Goal: Information Seeking & Learning: Find specific page/section

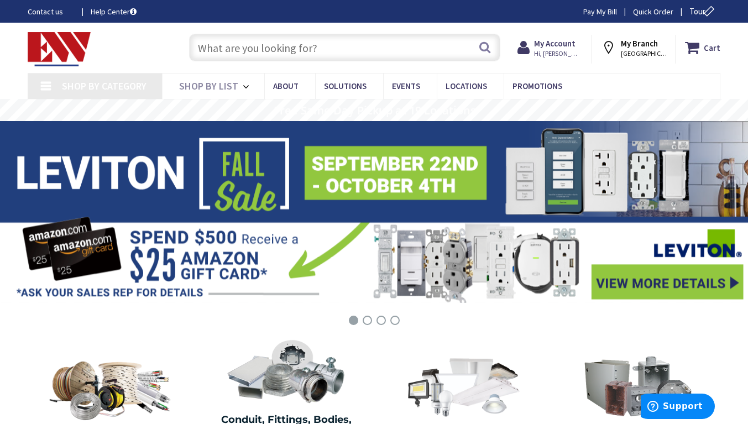
click at [302, 53] on input "text" at bounding box center [344, 48] width 311 height 28
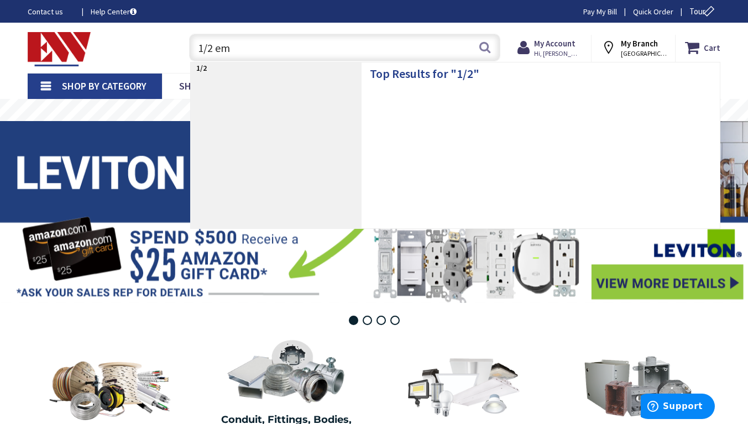
type input "1/2 emt"
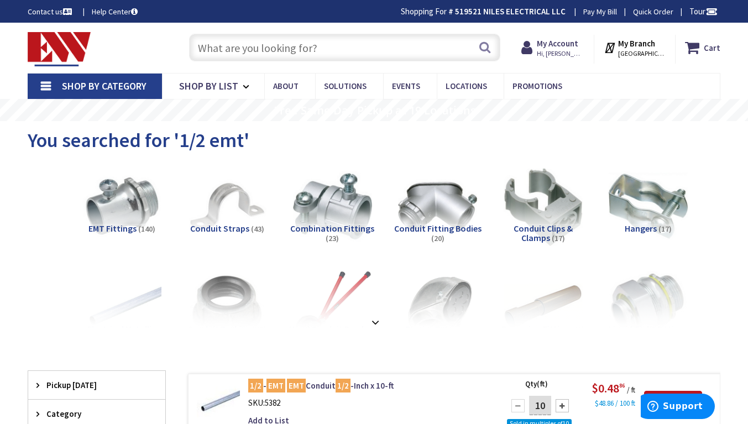
click at [307, 52] on input "text" at bounding box center [344, 48] width 311 height 28
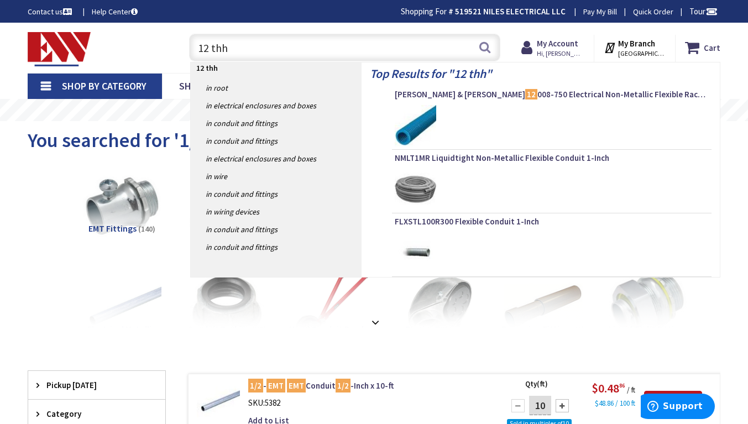
type input "12 thhn"
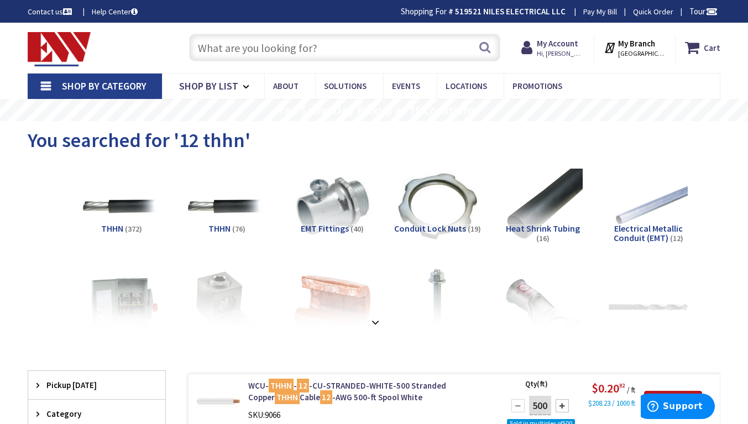
click at [260, 43] on input "text" at bounding box center [344, 48] width 311 height 28
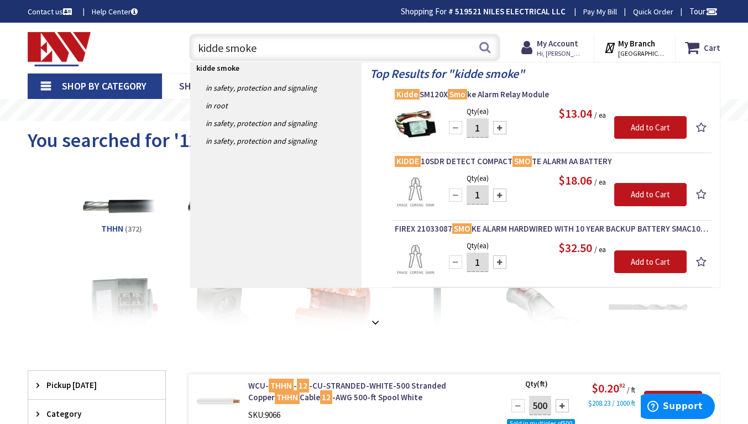
type input "kidde smoke]"
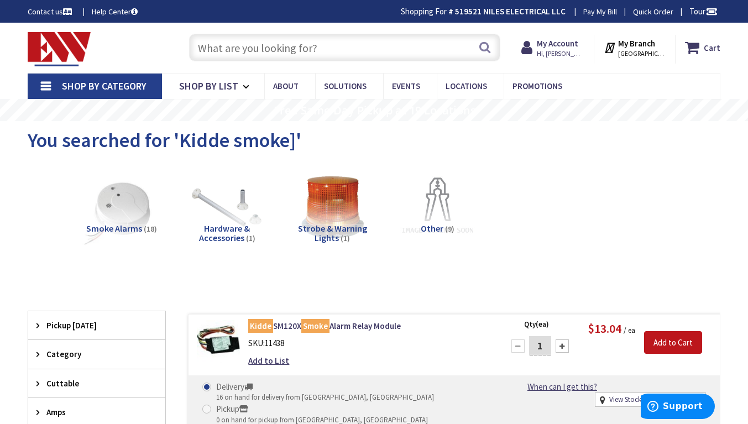
click at [321, 55] on input "text" at bounding box center [344, 48] width 311 height 28
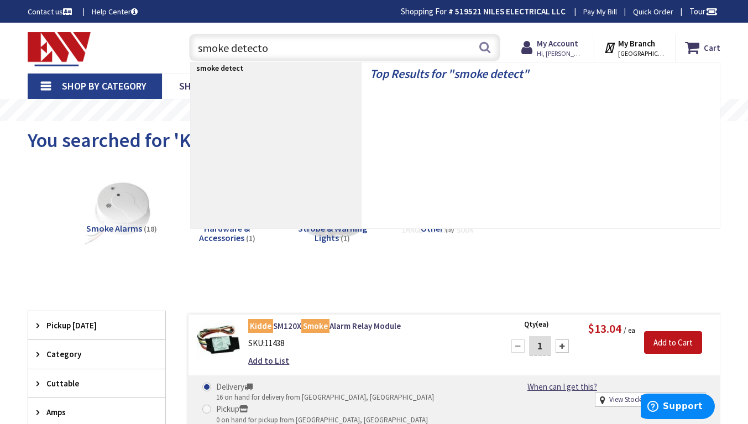
type input "smoke detector"
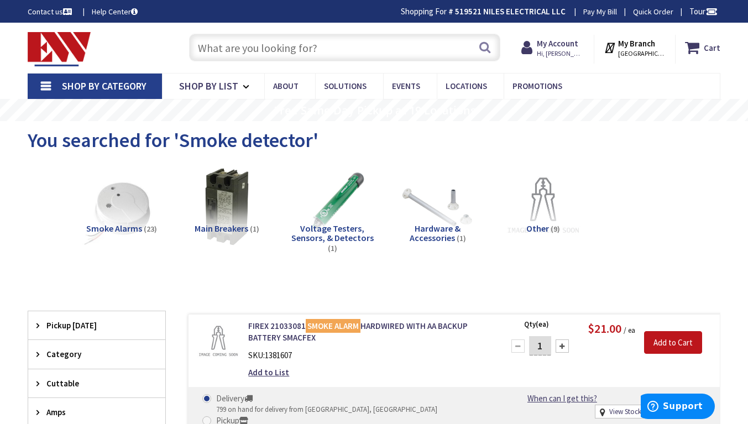
click at [307, 53] on input "text" at bounding box center [344, 48] width 311 height 28
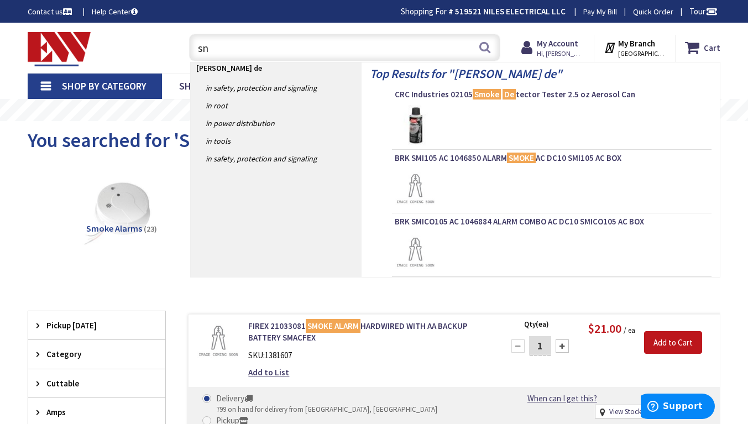
type input "s"
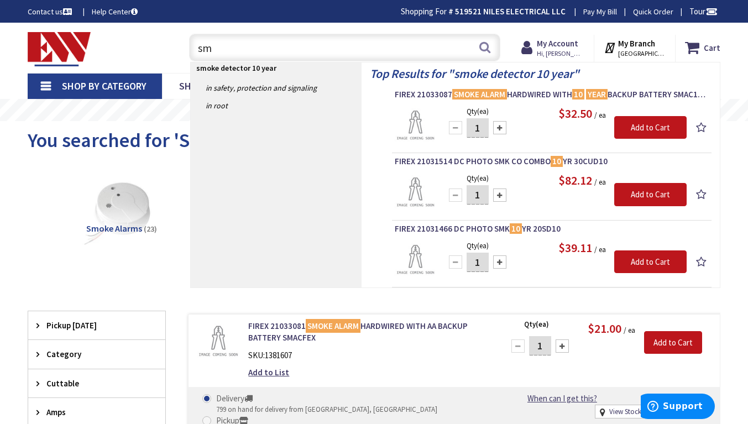
type input "s"
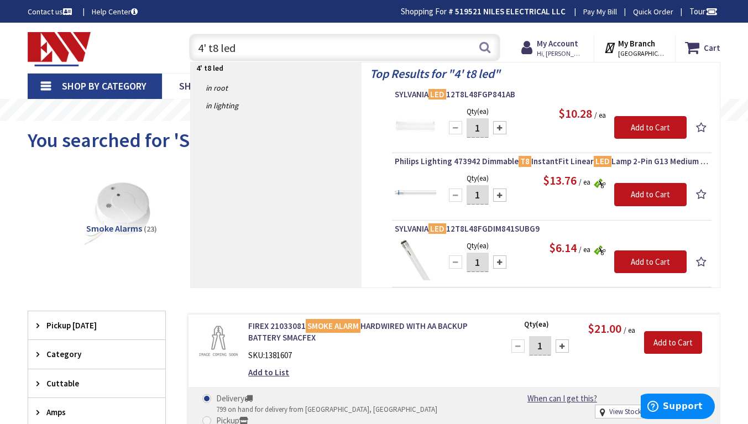
type input "4' t8 led"
click at [496, 90] on span "SYLVANIA LED 12T8L48FGP841AB" at bounding box center [552, 94] width 314 height 11
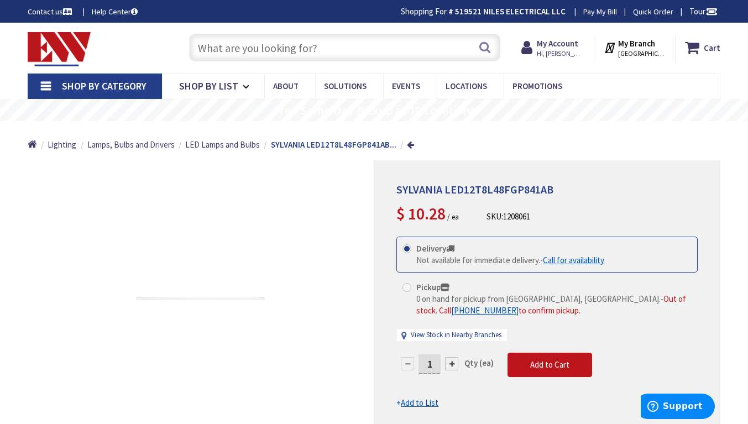
click at [306, 46] on input "text" at bounding box center [344, 48] width 311 height 28
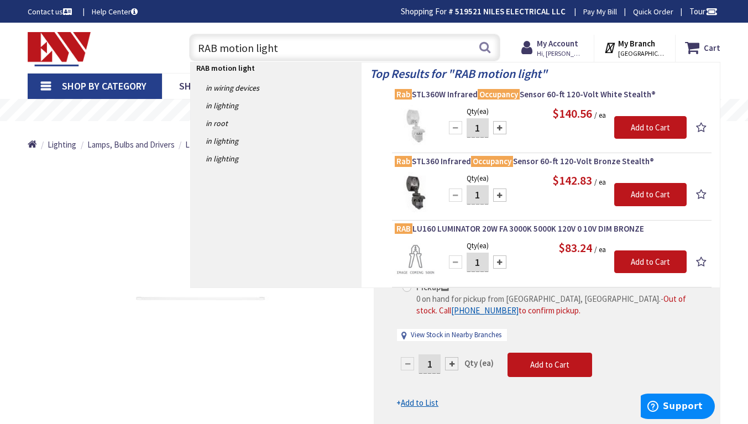
type input "RAB motion lights"
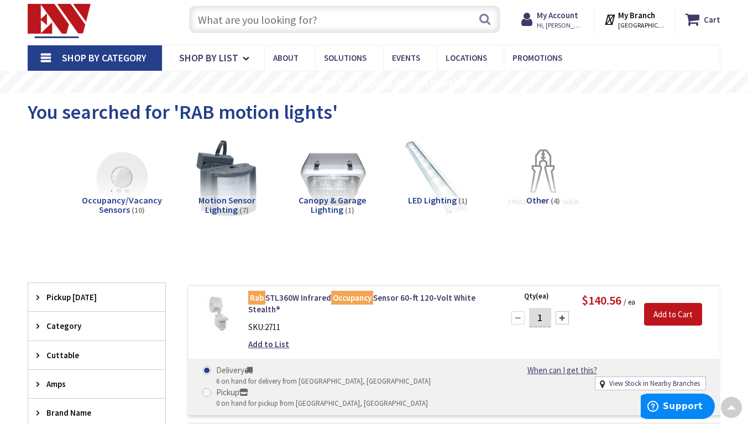
scroll to position [28, 0]
click at [304, 25] on input "text" at bounding box center [344, 20] width 311 height 28
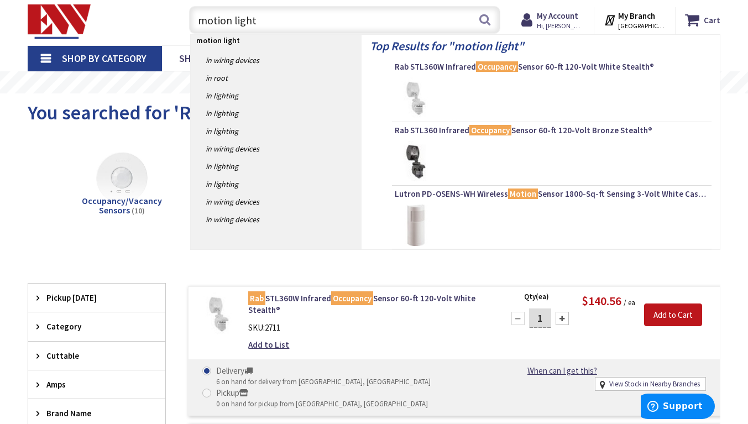
type input "motion lights"
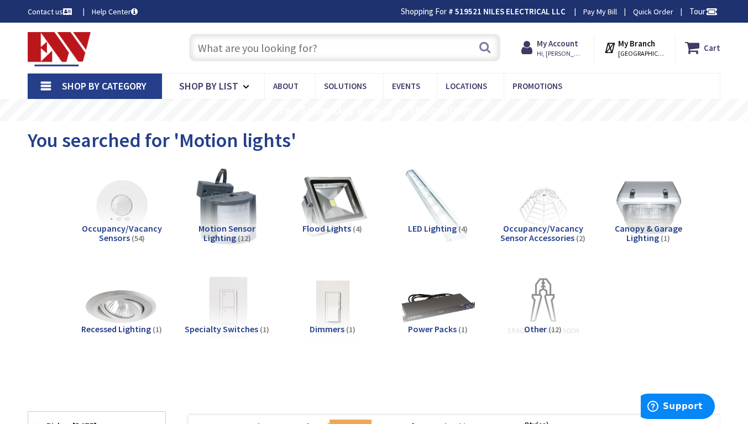
drag, startPoint x: 294, startPoint y: 44, endPoint x: 0, endPoint y: 60, distance: 293.9
click at [0, 51] on div "Skip to Content Toggle Nav Search Cart My Cart Close" at bounding box center [374, 48] width 748 height 50
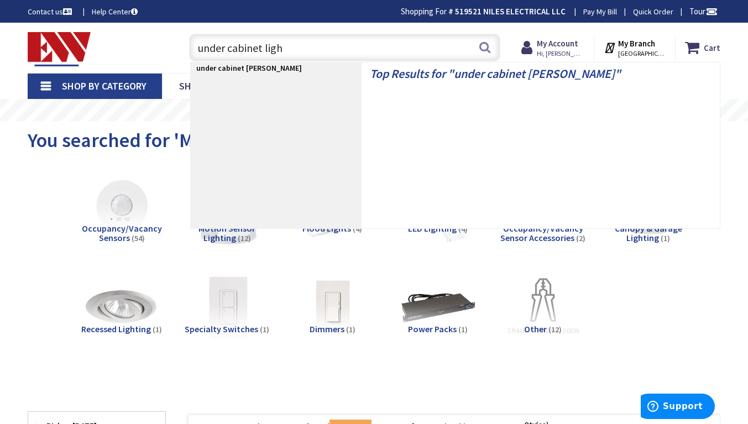
type input "under cabinet light"
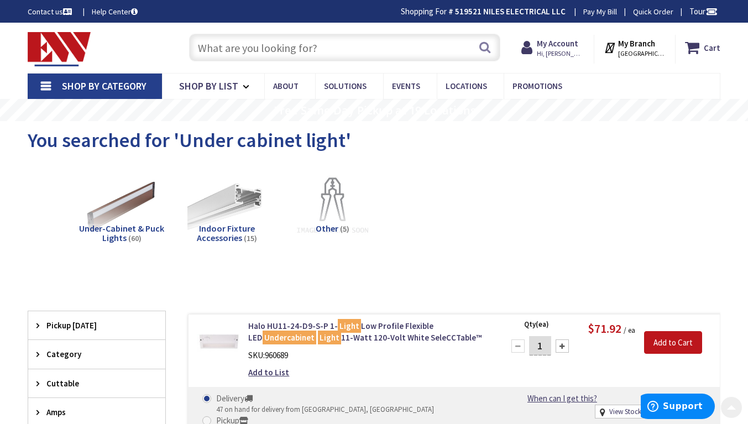
scroll to position [3, 0]
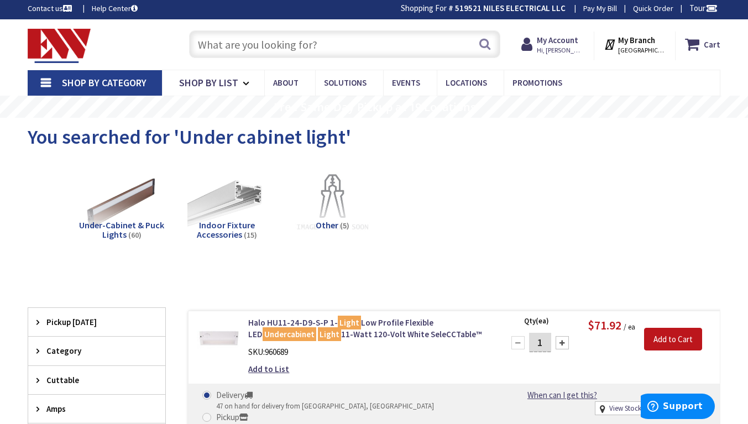
click at [118, 229] on span "Under-Cabinet & Puck Lights" at bounding box center [121, 229] width 85 height 21
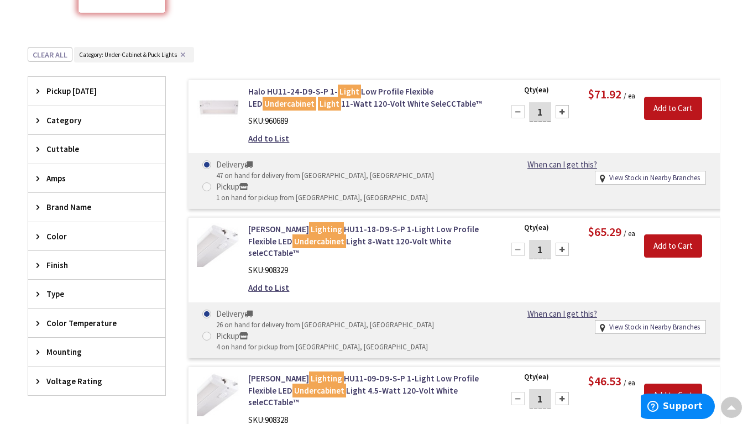
scroll to position [0, 0]
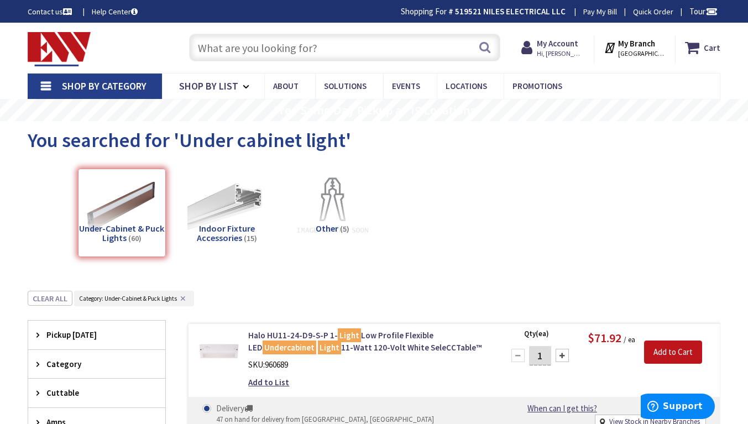
click at [239, 56] on input "text" at bounding box center [344, 48] width 311 height 28
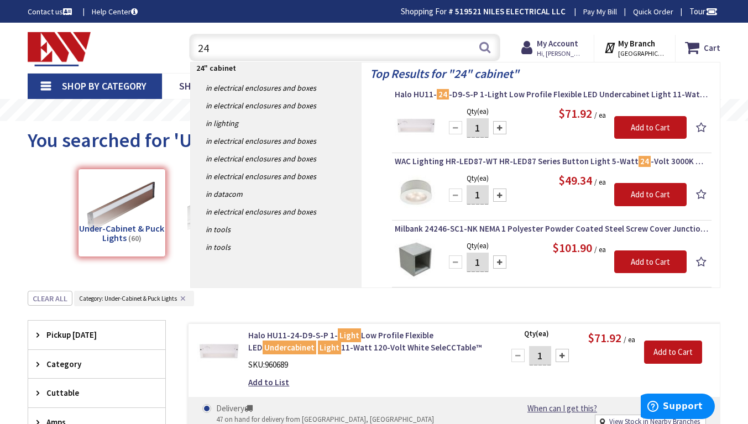
type input "2"
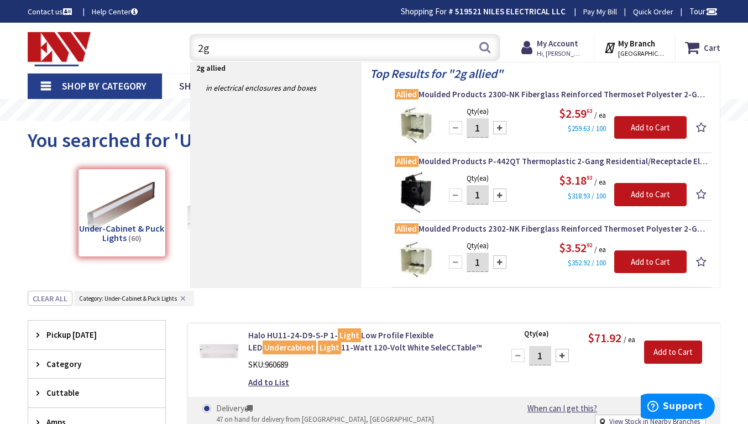
type input "2"
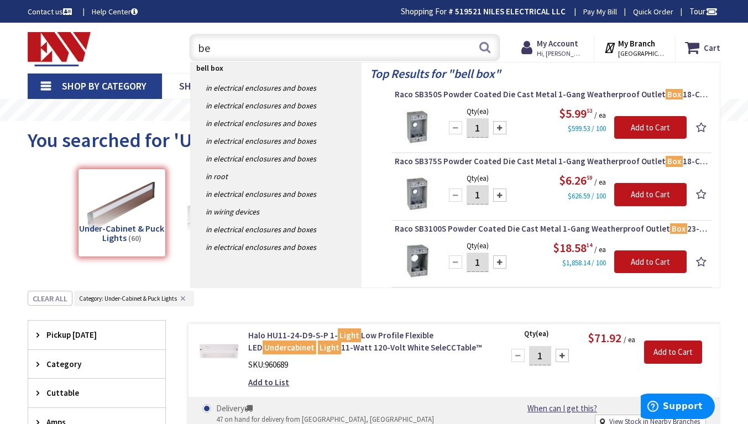
type input "b"
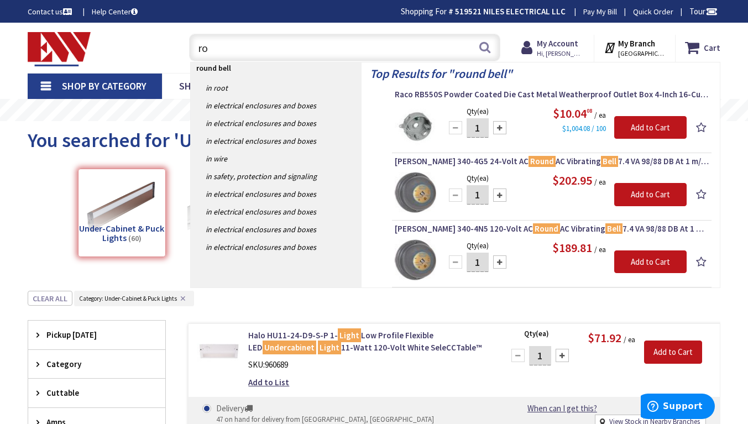
type input "r"
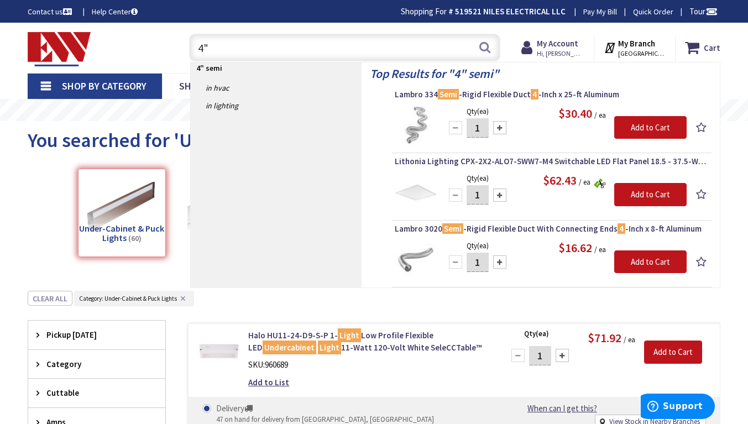
type input "4"
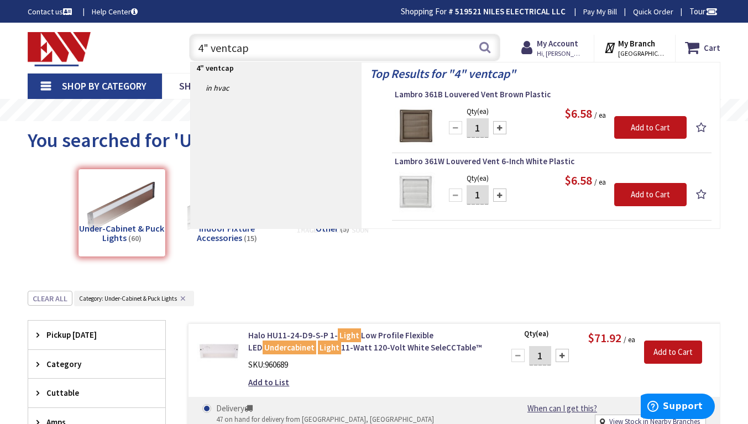
type input "4" ventcap"
